Goal: Information Seeking & Learning: Learn about a topic

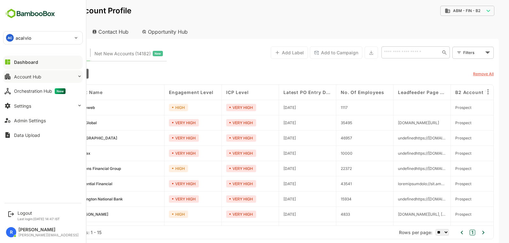
scroll to position [28, 2]
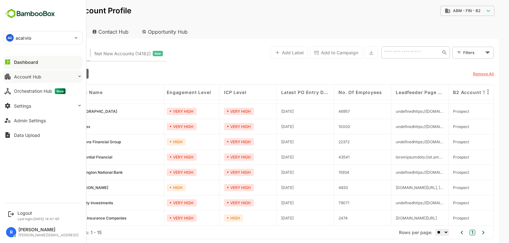
click at [42, 77] on button "Account Hub" at bounding box center [43, 76] width 80 height 13
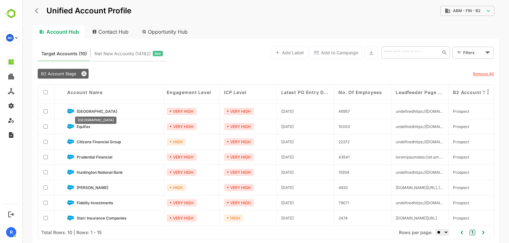
scroll to position [0, 0]
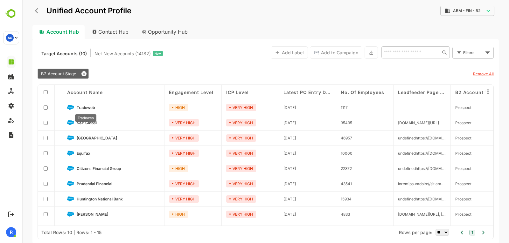
click at [87, 108] on span "Tradeweb" at bounding box center [86, 107] width 18 height 5
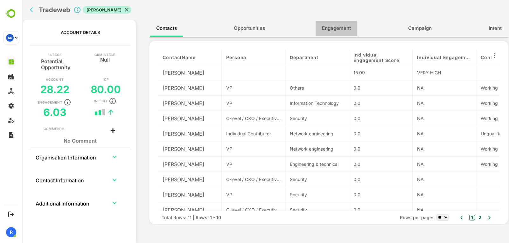
click at [331, 27] on span "Engagement" at bounding box center [336, 28] width 29 height 8
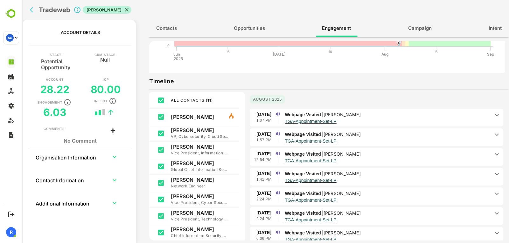
scroll to position [73, 0]
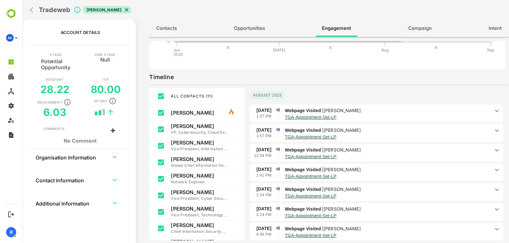
click at [412, 115] on p "TGA-Appointment-Set-LP" at bounding box center [387, 116] width 205 height 5
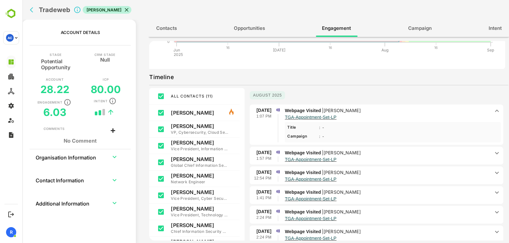
click at [412, 115] on p "TGA-Appointment-Set-LP" at bounding box center [387, 116] width 205 height 5
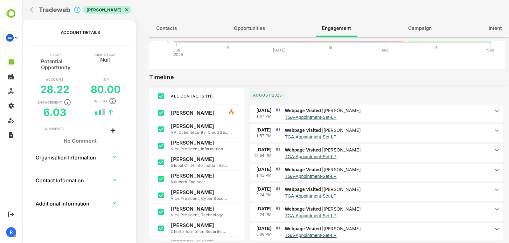
scroll to position [0, 0]
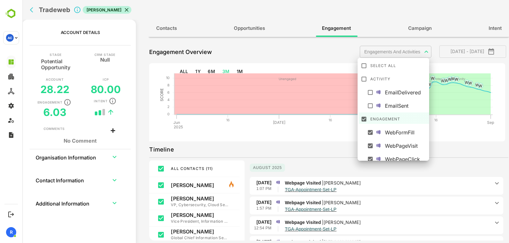
click at [412, 53] on body "**********" at bounding box center [265, 121] width 487 height 243
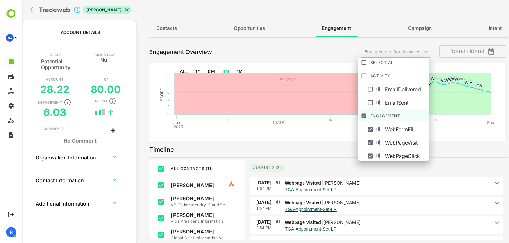
scroll to position [4, 0]
click at [327, 146] on div at bounding box center [265, 121] width 487 height 243
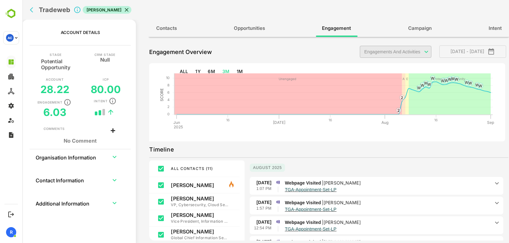
scroll to position [92, 0]
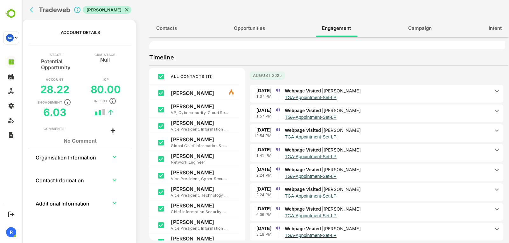
click at [383, 147] on p "Webpage Visited | [PERSON_NAME]" at bounding box center [387, 150] width 205 height 7
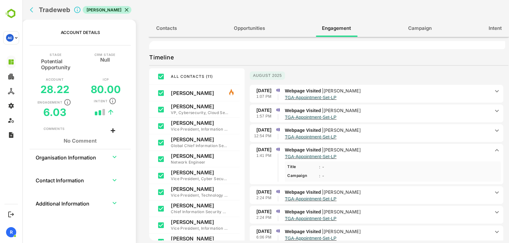
click at [383, 147] on p "Webpage Visited | [PERSON_NAME]" at bounding box center [387, 150] width 205 height 7
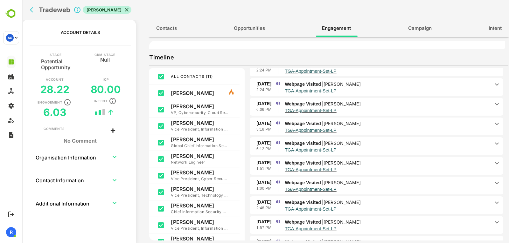
scroll to position [106, 0]
click at [383, 147] on p "TGA-Appointment-Set-LP" at bounding box center [387, 149] width 205 height 5
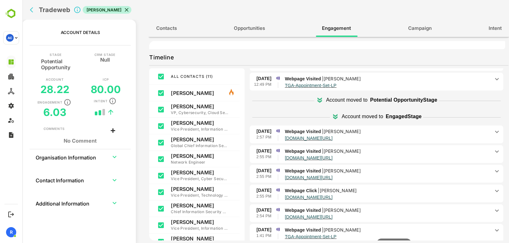
scroll to position [347, 0]
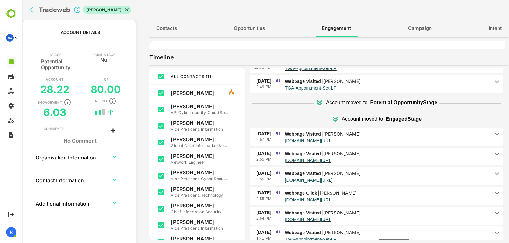
click at [380, 152] on p "Webpage Visited | [PERSON_NAME]" at bounding box center [387, 153] width 205 height 7
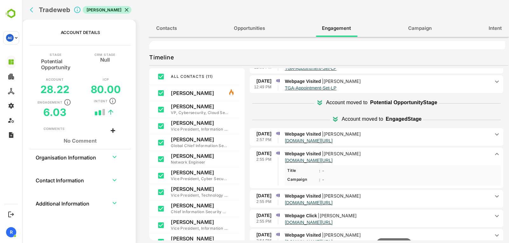
click at [380, 152] on p "Webpage Visited | [PERSON_NAME]" at bounding box center [387, 153] width 205 height 7
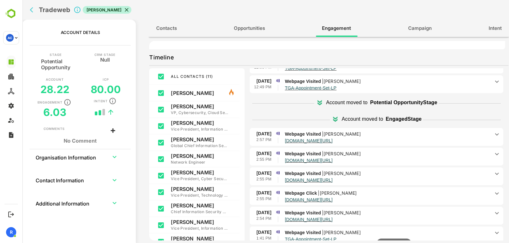
scroll to position [0, 0]
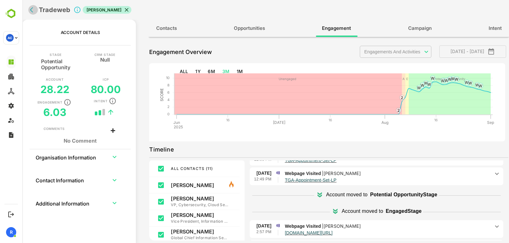
click at [34, 9] on icon "back" at bounding box center [33, 10] width 6 height 6
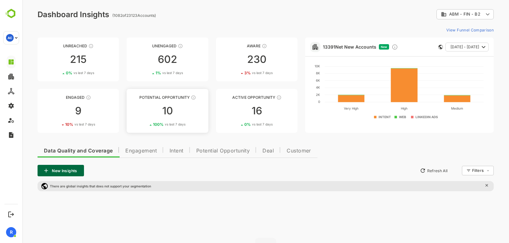
click at [170, 112] on div "10" at bounding box center [167, 111] width 81 height 10
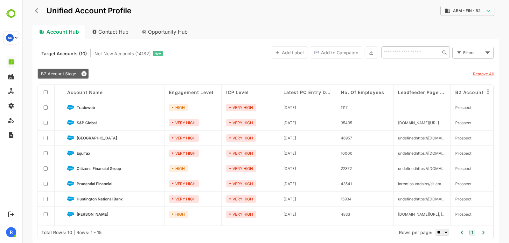
scroll to position [28, 3]
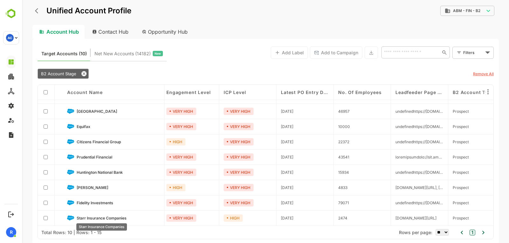
click at [92, 218] on span "Starr Insurance Companies" at bounding box center [102, 218] width 50 height 5
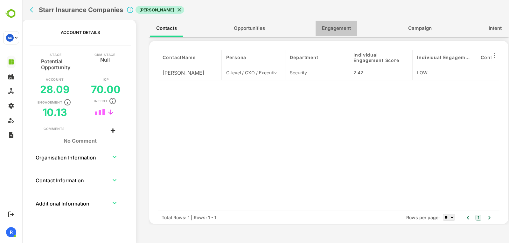
click at [329, 31] on span "Engagement" at bounding box center [336, 28] width 29 height 8
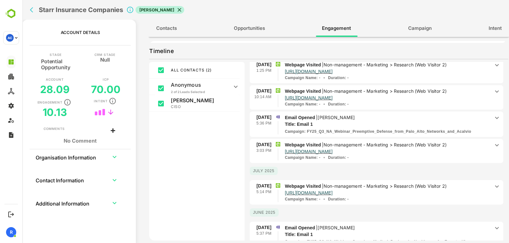
scroll to position [202, 0]
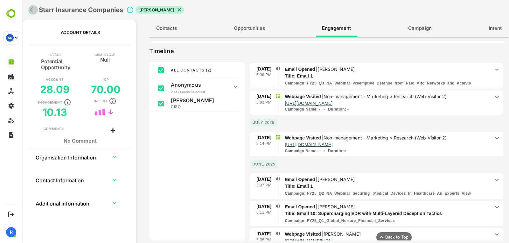
click at [31, 10] on icon "back" at bounding box center [31, 9] width 3 height 5
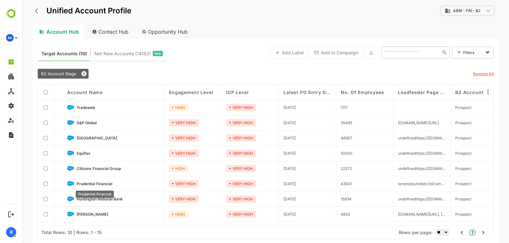
scroll to position [28, 0]
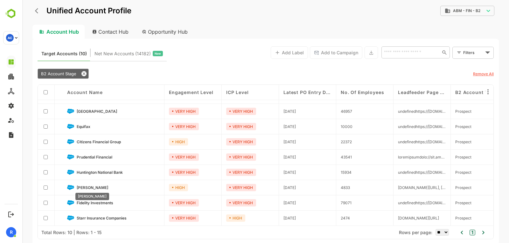
click at [90, 188] on span "[PERSON_NAME]" at bounding box center [92, 187] width 31 height 5
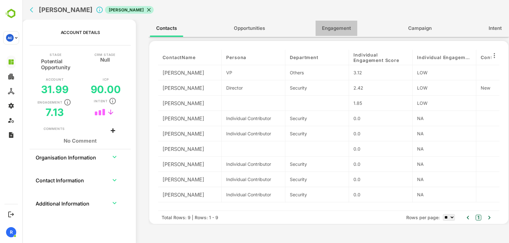
click at [329, 34] on button "Engagement" at bounding box center [337, 28] width 42 height 15
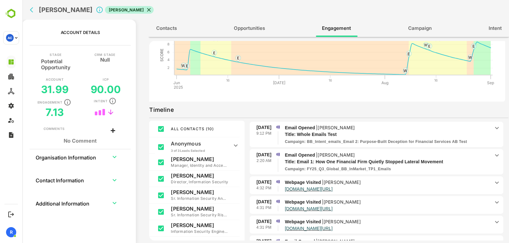
scroll to position [16, 0]
click at [31, 12] on icon "back" at bounding box center [33, 10] width 6 height 6
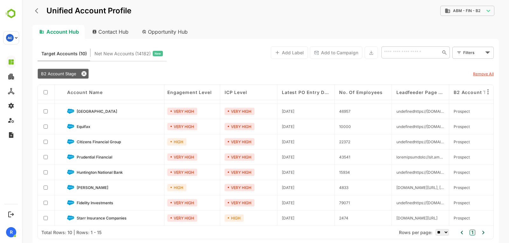
scroll to position [28, 0]
click at [85, 125] on span "Equifax" at bounding box center [84, 126] width 14 height 5
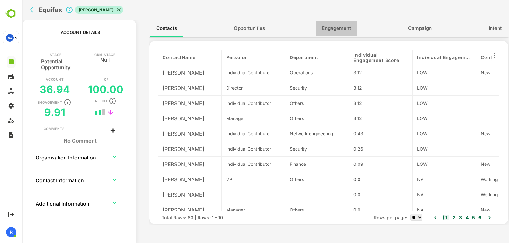
click at [340, 23] on button "Engagement" at bounding box center [337, 28] width 42 height 15
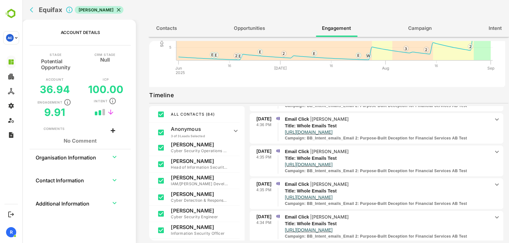
scroll to position [98, 0]
click at [33, 12] on icon "back" at bounding box center [31, 9] width 3 height 5
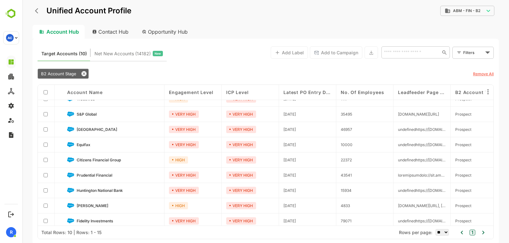
scroll to position [0, 0]
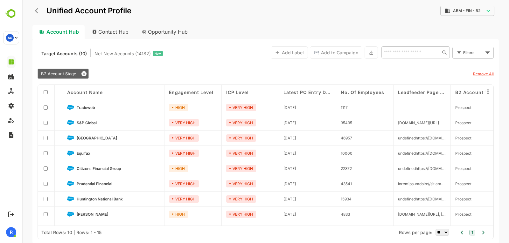
click at [90, 126] on link "S&P Global" at bounding box center [118, 122] width 83 height 7
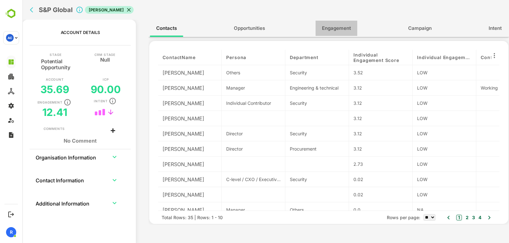
click at [336, 32] on span "Engagement" at bounding box center [336, 28] width 29 height 8
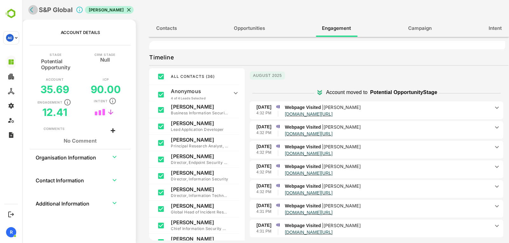
click at [32, 9] on icon "back" at bounding box center [33, 10] width 6 height 6
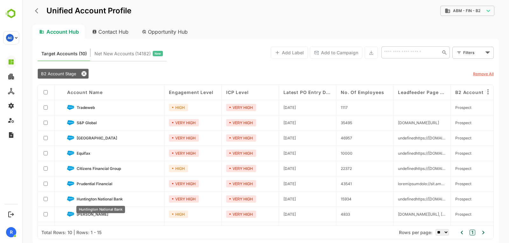
scroll to position [28, 0]
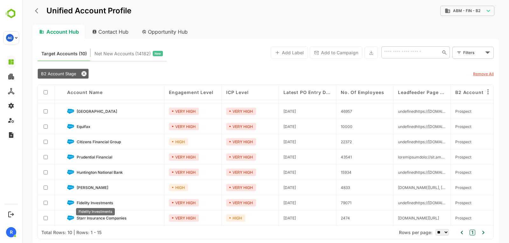
click at [104, 202] on span "Fidelity Investments" at bounding box center [95, 203] width 37 height 5
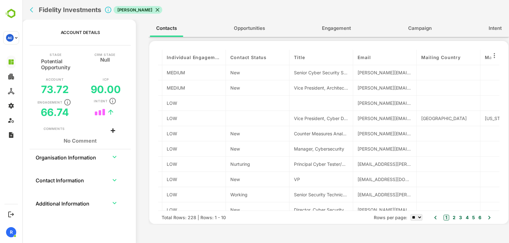
scroll to position [0, 0]
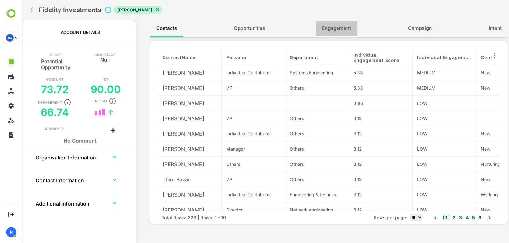
click at [348, 34] on button "Engagement" at bounding box center [337, 28] width 42 height 15
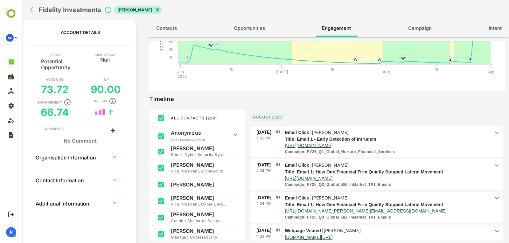
click at [31, 11] on icon "back" at bounding box center [31, 9] width 3 height 5
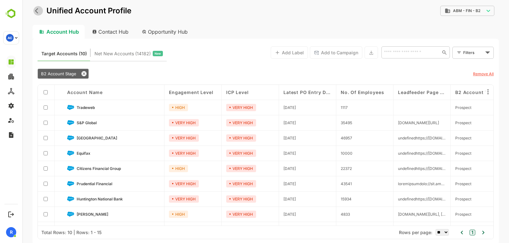
click at [40, 11] on icon "back" at bounding box center [38, 11] width 6 height 6
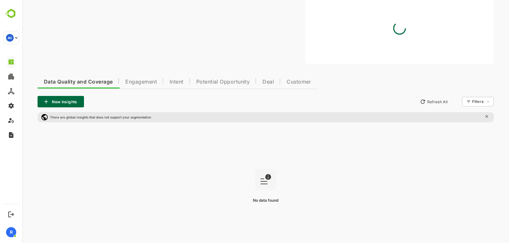
scroll to position [81, 0]
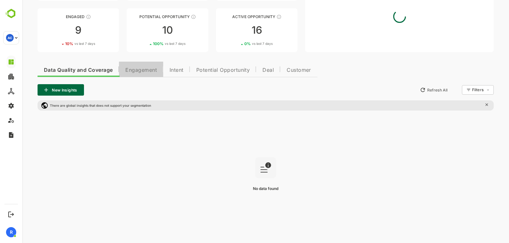
click at [138, 76] on button "Engagement" at bounding box center [141, 69] width 44 height 15
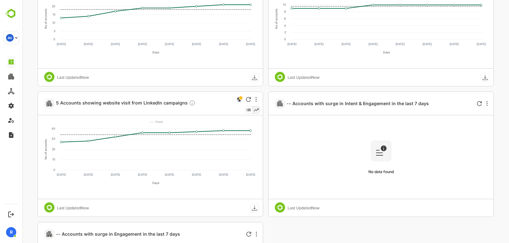
scroll to position [243, 0]
click at [159, 104] on span "5 Accounts showing website visit from LinkedIn campaigns" at bounding box center [125, 103] width 139 height 7
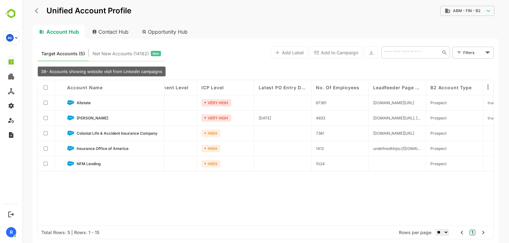
scroll to position [0, 0]
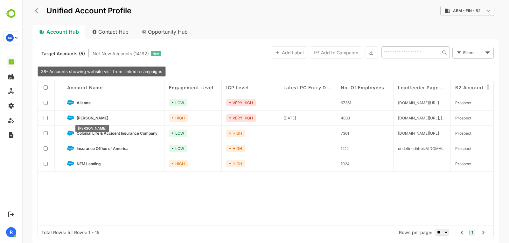
click at [94, 116] on span "[PERSON_NAME]" at bounding box center [92, 118] width 31 height 5
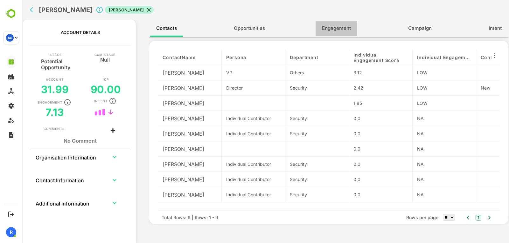
click at [339, 33] on button "Engagement" at bounding box center [337, 28] width 42 height 15
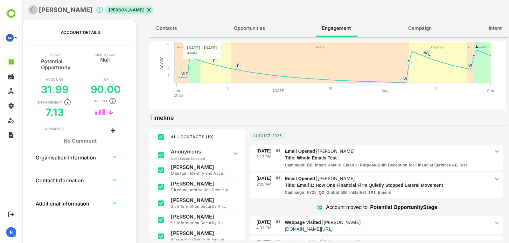
click at [31, 9] on icon "back" at bounding box center [31, 9] width 3 height 5
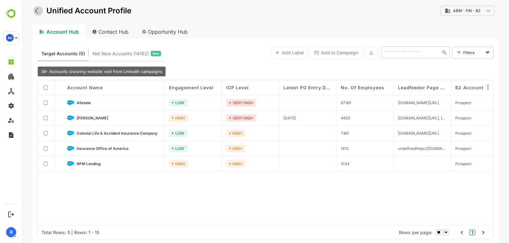
click at [36, 8] on icon "back" at bounding box center [38, 11] width 6 height 6
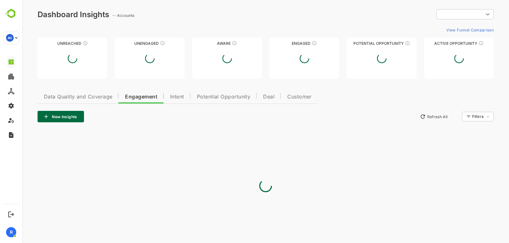
type input "**********"
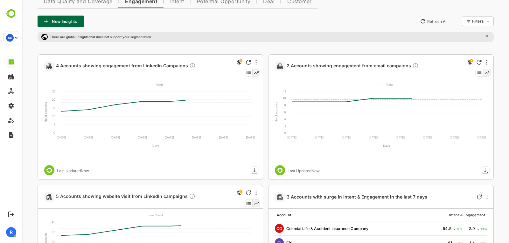
scroll to position [189, 0]
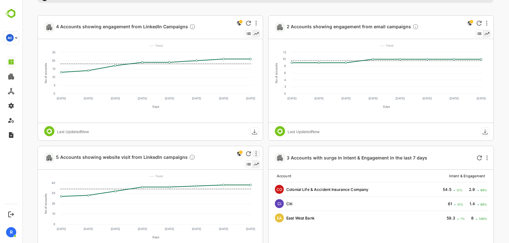
click at [254, 155] on div at bounding box center [256, 154] width 8 height 8
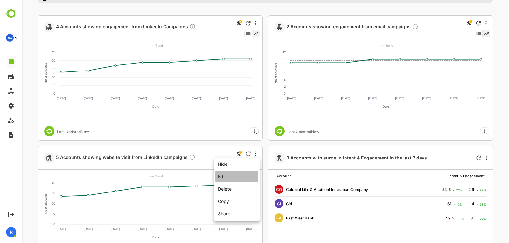
click at [235, 175] on li "Edit" at bounding box center [236, 177] width 43 height 12
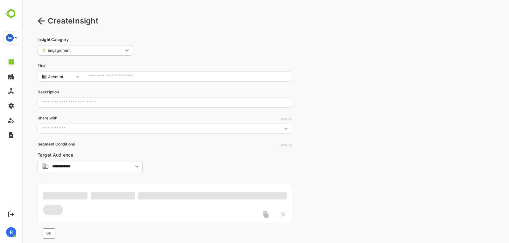
scroll to position [0, 0]
type input "**********"
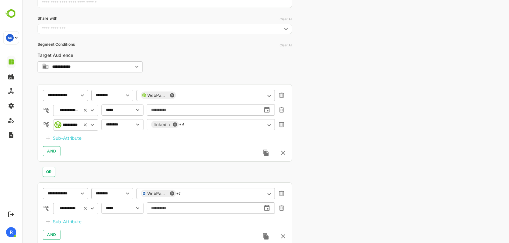
scroll to position [100, 0]
click at [226, 126] on div "linkedin +4 ​" at bounding box center [211, 124] width 128 height 11
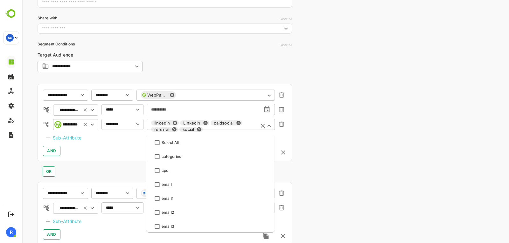
scroll to position [30, 0]
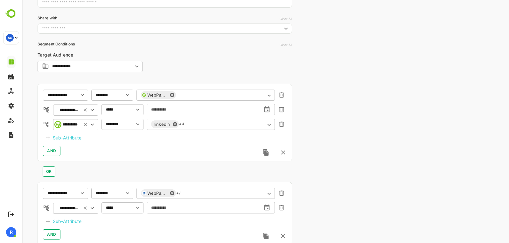
click at [339, 137] on div "**********" at bounding box center [265, 116] width 487 height 433
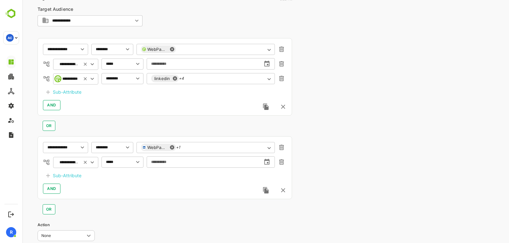
scroll to position [146, 0]
click at [219, 80] on div "linkedin +4 ​" at bounding box center [211, 78] width 128 height 11
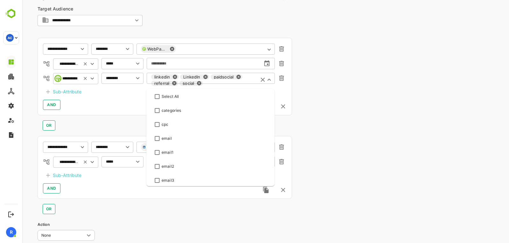
click at [316, 99] on div "**********" at bounding box center [265, 70] width 487 height 433
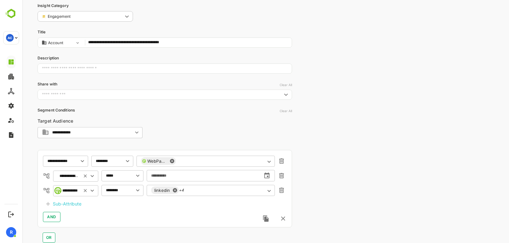
scroll to position [0, 0]
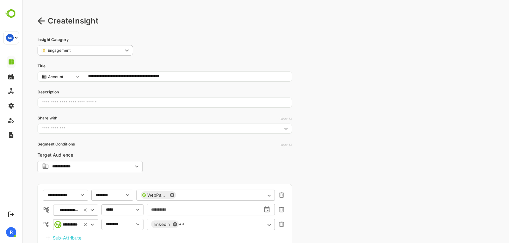
click at [43, 20] on icon at bounding box center [42, 21] width 8 height 8
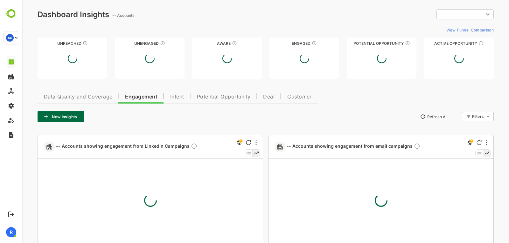
type input "**********"
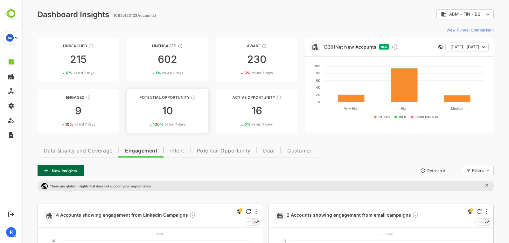
click at [167, 106] on div "10" at bounding box center [167, 111] width 81 height 10
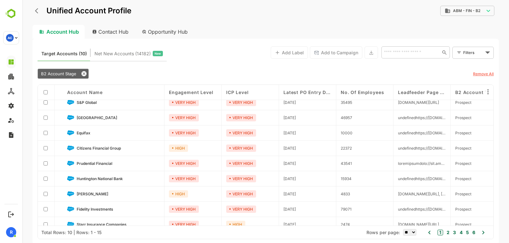
scroll to position [20, 0]
